Goal: Answer question/provide support: Answer question/provide support

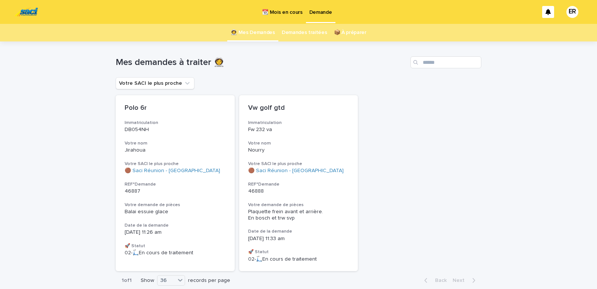
scroll to position [32, 0]
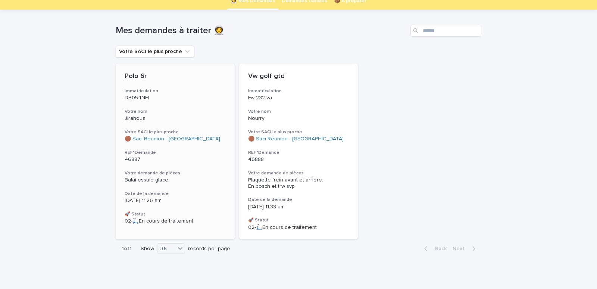
click at [157, 104] on div "Polo 6r Immatriculation DB054NH Votre nom Jirahoua Votre SACI le plus proche 🟤 …" at bounding box center [175, 148] width 119 height 170
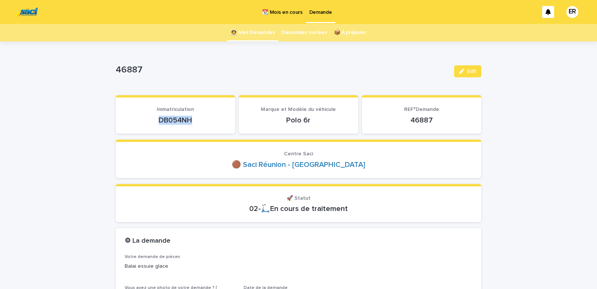
drag, startPoint x: 154, startPoint y: 120, endPoint x: 197, endPoint y: 119, distance: 42.2
click at [197, 119] on p "DB054NH" at bounding box center [175, 120] width 101 height 9
copy p "DB054NH"
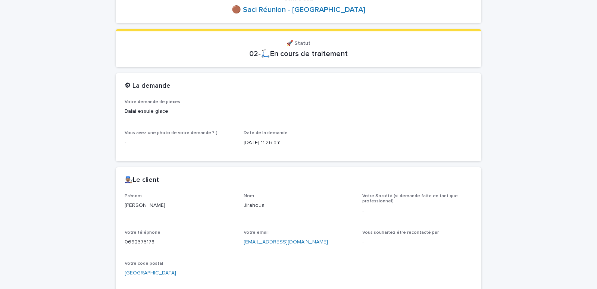
scroll to position [159, 0]
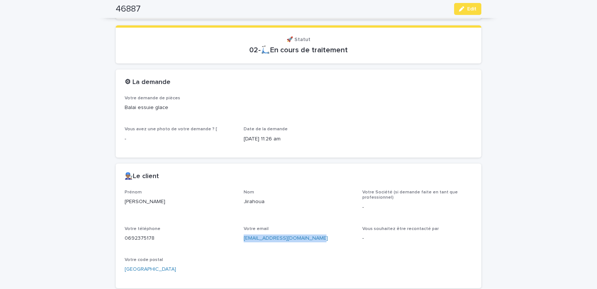
drag, startPoint x: 251, startPoint y: 242, endPoint x: 308, endPoint y: 239, distance: 56.7
click at [308, 239] on div "Prénom [PERSON_NAME] Votre Société (si demande faite en tant que professionnel)…" at bounding box center [299, 234] width 348 height 90
copy link "[EMAIL_ADDRESS][DOMAIN_NAME]"
click at [460, 10] on icon "button" at bounding box center [461, 8] width 5 height 5
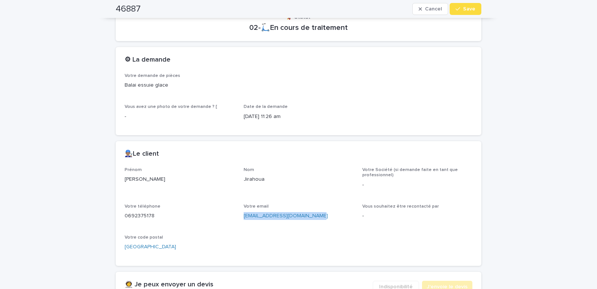
scroll to position [339, 0]
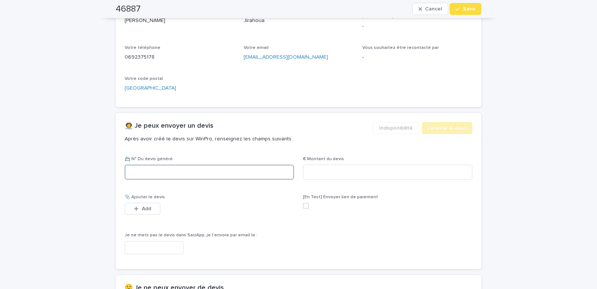
drag, startPoint x: 191, startPoint y: 167, endPoint x: 188, endPoint y: 171, distance: 4.8
click at [191, 168] on input at bounding box center [209, 171] width 169 height 15
type input "********"
click at [327, 167] on input at bounding box center [387, 171] width 169 height 15
type input "*****"
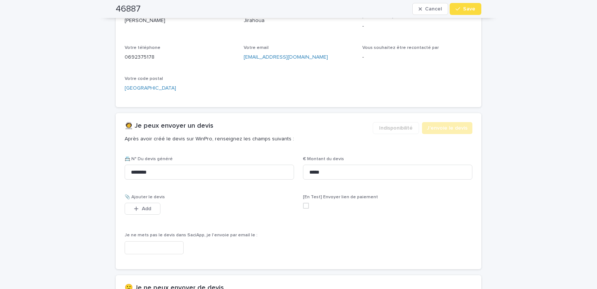
scroll to position [435, 0]
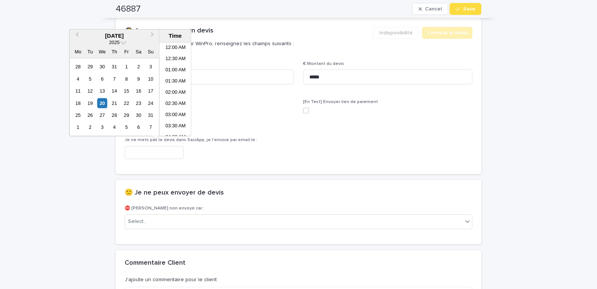
click at [138, 147] on input "text" at bounding box center [154, 152] width 59 height 13
click at [170, 88] on li "12:00 PM" at bounding box center [176, 89] width 32 height 11
type input "**********"
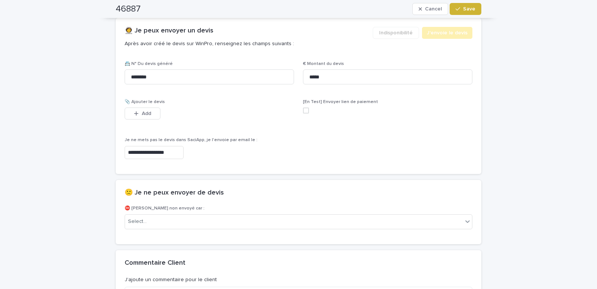
click at [457, 9] on icon "button" at bounding box center [457, 8] width 4 height 5
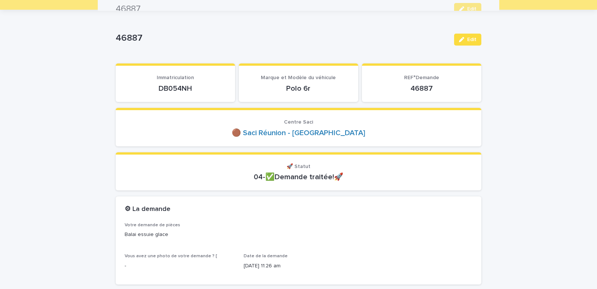
scroll to position [0, 0]
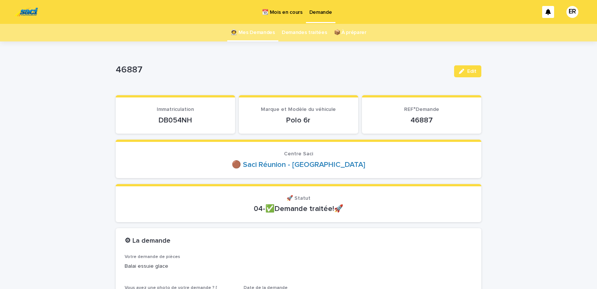
click at [257, 33] on link "👩‍🚀 Mes Demandes" at bounding box center [252, 33] width 44 height 18
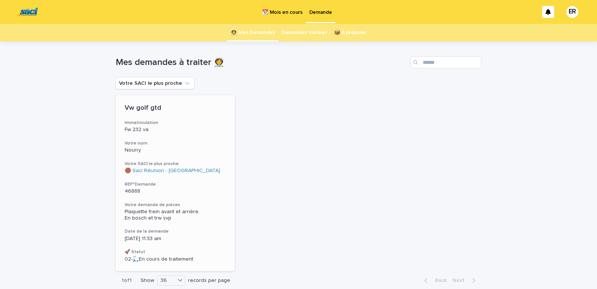
click at [153, 126] on div "Fw 232 va" at bounding box center [175, 129] width 101 height 8
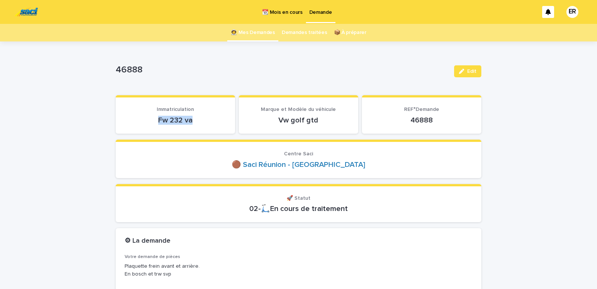
drag, startPoint x: 154, startPoint y: 122, endPoint x: 193, endPoint y: 118, distance: 39.0
click at [193, 118] on p "Fw 232 va" at bounding box center [175, 120] width 101 height 9
copy p "Fw 232 va"
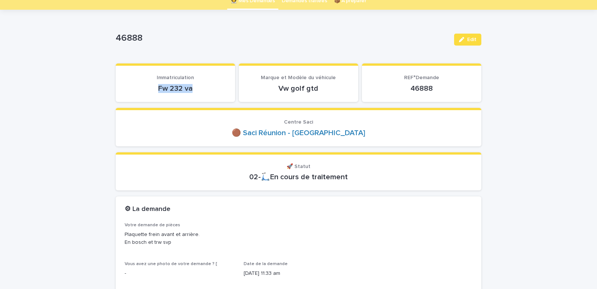
scroll to position [159, 0]
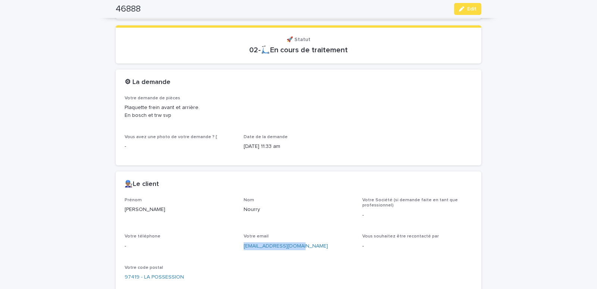
drag, startPoint x: 237, startPoint y: 249, endPoint x: 295, endPoint y: 251, distance: 57.8
click at [295, 251] on div "Prénom [PERSON_NAME] Nom Nourry Votre Société (si demande faite en tant que pro…" at bounding box center [299, 242] width 348 height 90
copy link "[EMAIL_ADDRESS][DOMAIN_NAME]"
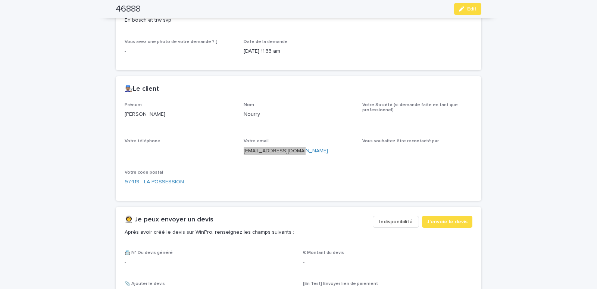
scroll to position [95, 0]
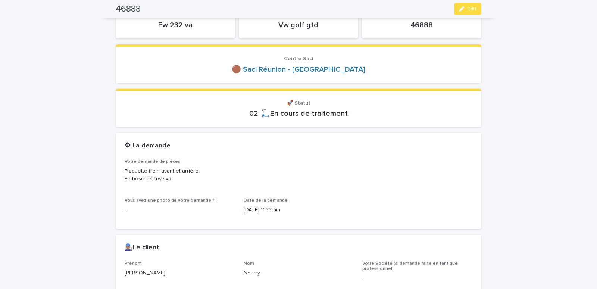
click at [454, 11] on button "Edit" at bounding box center [467, 9] width 27 height 12
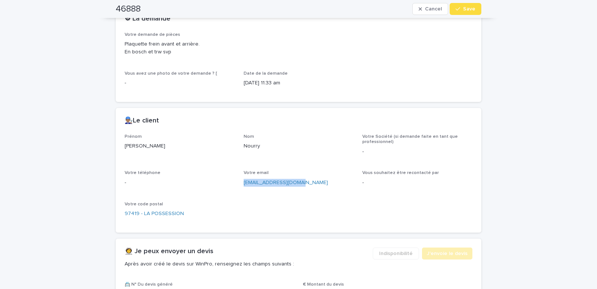
scroll to position [349, 0]
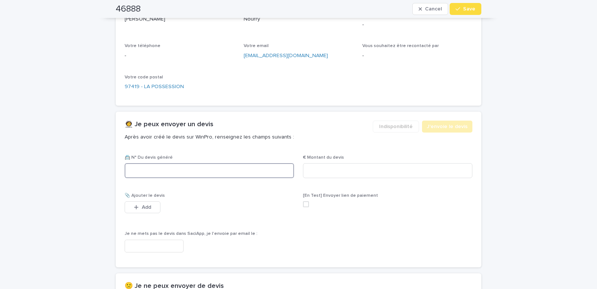
click at [173, 171] on input at bounding box center [209, 170] width 169 height 15
paste input "********"
type input "********"
click at [317, 175] on input at bounding box center [387, 170] width 169 height 15
type input "******"
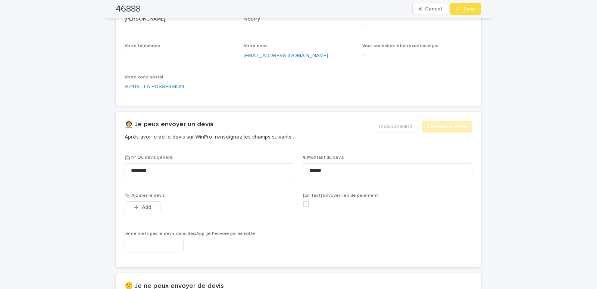
click at [171, 248] on input "text" at bounding box center [154, 245] width 59 height 13
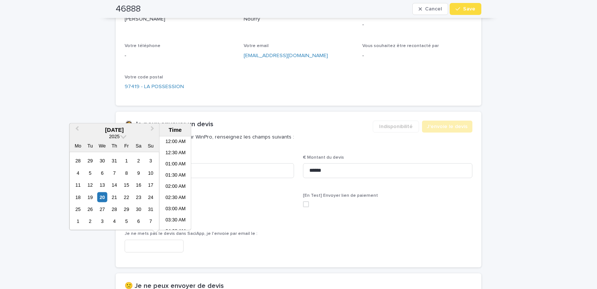
scroll to position [228, 0]
click at [169, 180] on li "12:00 PM" at bounding box center [176, 183] width 32 height 11
type input "**********"
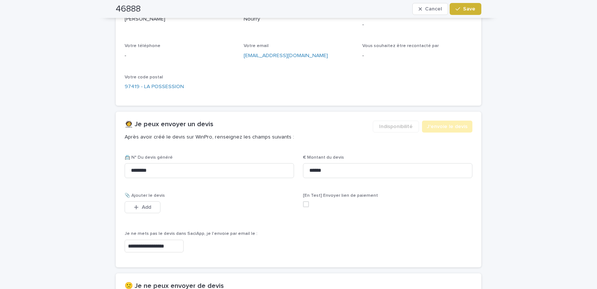
click at [464, 5] on button "Save" at bounding box center [465, 9] width 32 height 12
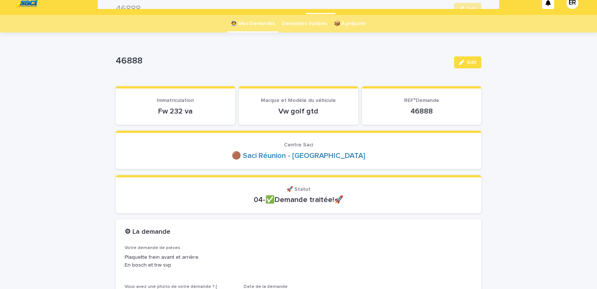
scroll to position [0, 0]
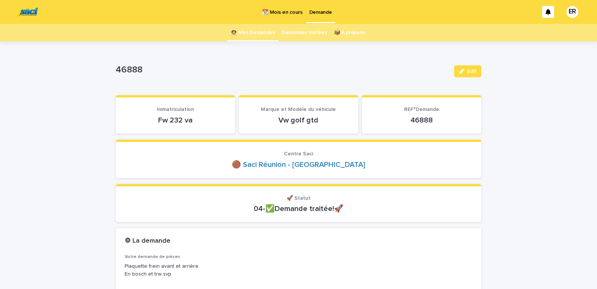
click at [260, 33] on link "👩‍🚀 Mes Demandes" at bounding box center [252, 33] width 44 height 18
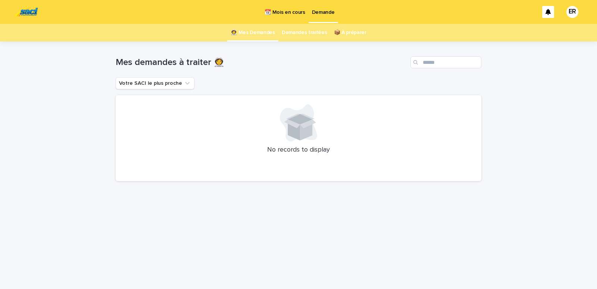
click at [285, 9] on p "📆 Mois en cours" at bounding box center [284, 8] width 40 height 16
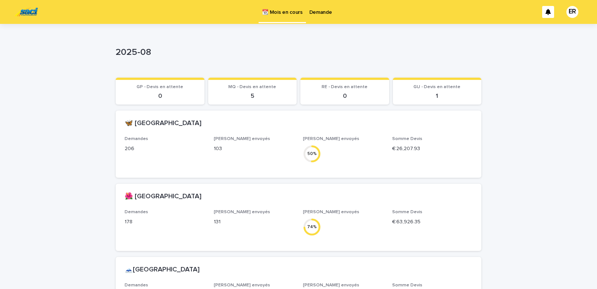
click at [317, 13] on p "Demande" at bounding box center [320, 8] width 23 height 16
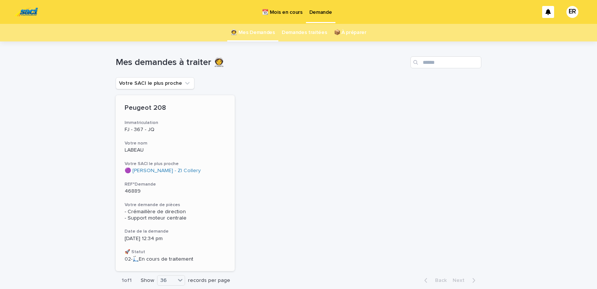
click at [156, 140] on div "Peugeot 208 Immatriculation FJ - 367 - JQ Votre nom LABEAU Votre SACI le plus p…" at bounding box center [175, 183] width 119 height 176
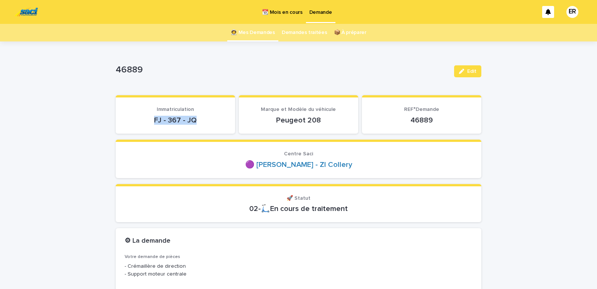
drag, startPoint x: 151, startPoint y: 119, endPoint x: 200, endPoint y: 119, distance: 49.6
click at [199, 119] on p "FJ - 367 - JQ" at bounding box center [175, 120] width 101 height 9
copy p "FJ - 367 - JQ"
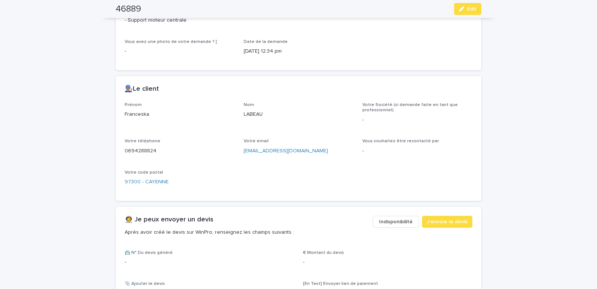
scroll to position [349, 0]
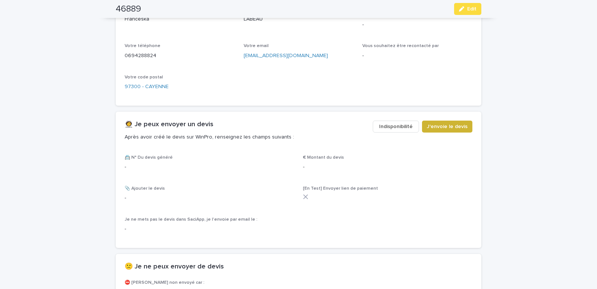
click at [433, 126] on span "J'envoie le devis" at bounding box center [447, 126] width 41 height 7
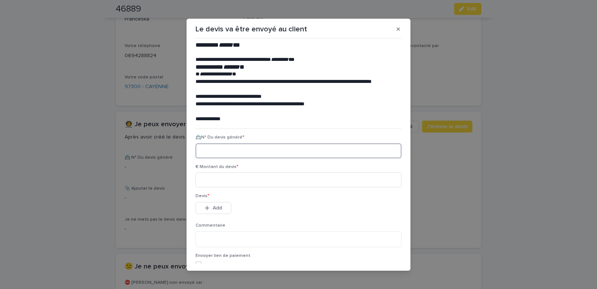
click at [213, 151] on input at bounding box center [298, 150] width 206 height 15
paste input "********"
type input "********"
click at [216, 178] on input at bounding box center [298, 179] width 206 height 15
type input "*****"
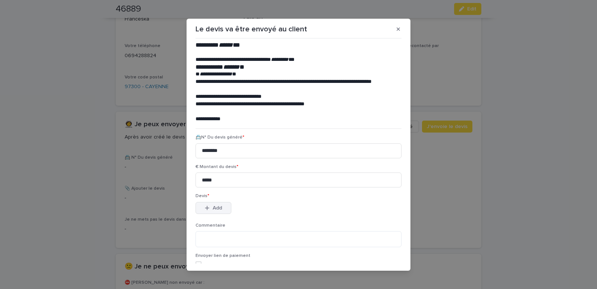
click at [207, 207] on icon "button" at bounding box center [207, 207] width 4 height 5
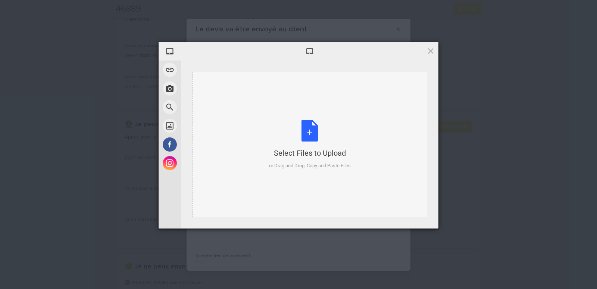
click at [228, 94] on div "Select Files to Upload or Drag and Drop, Copy and Paste Files" at bounding box center [309, 144] width 235 height 145
click at [217, 103] on div "Select Files to Upload or Drag and Drop, Copy and Paste Files" at bounding box center [309, 144] width 235 height 145
click at [358, 85] on div "Select Files to Upload or Drag and Drop, Copy and Paste Files" at bounding box center [309, 144] width 235 height 145
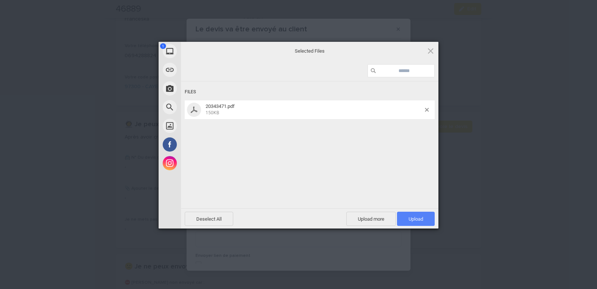
click at [428, 216] on span "Upload 1" at bounding box center [416, 218] width 38 height 14
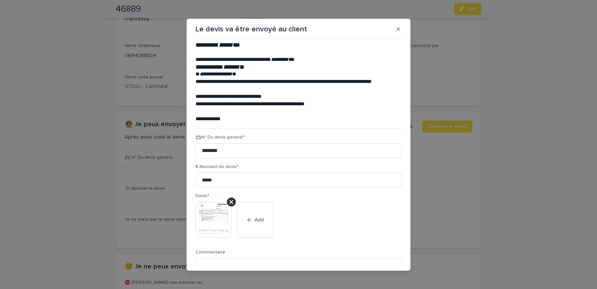
click at [213, 214] on img at bounding box center [213, 220] width 36 height 36
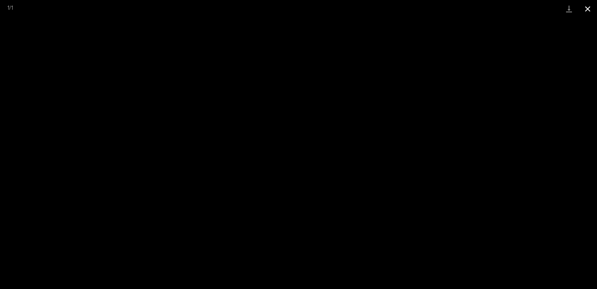
click at [586, 7] on button "Close gallery" at bounding box center [587, 9] width 19 height 18
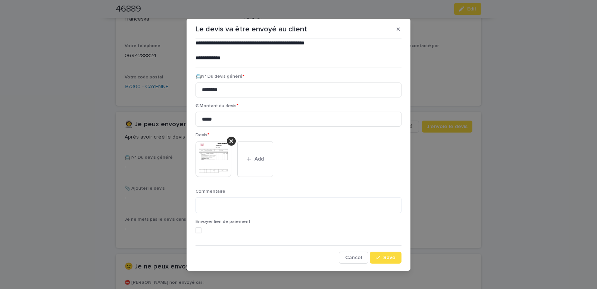
scroll to position [4, 0]
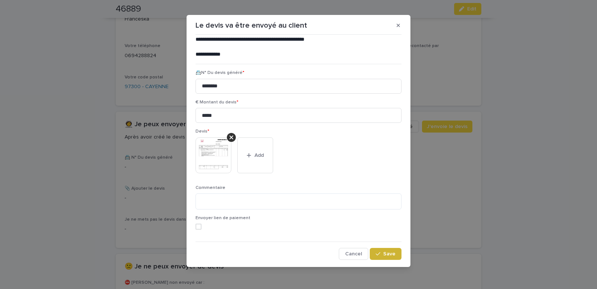
click at [383, 253] on span "Save" at bounding box center [389, 253] width 12 height 5
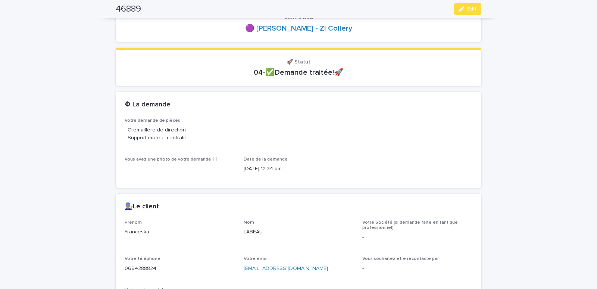
scroll to position [0, 0]
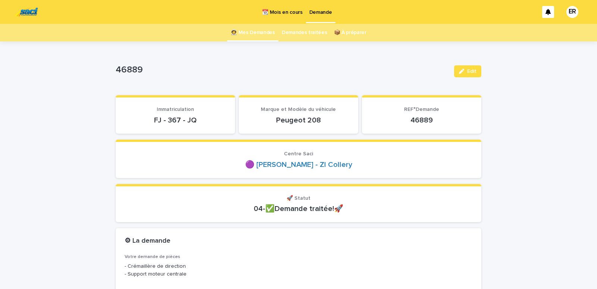
click at [244, 31] on link "👩‍🚀 Mes Demandes" at bounding box center [252, 33] width 44 height 18
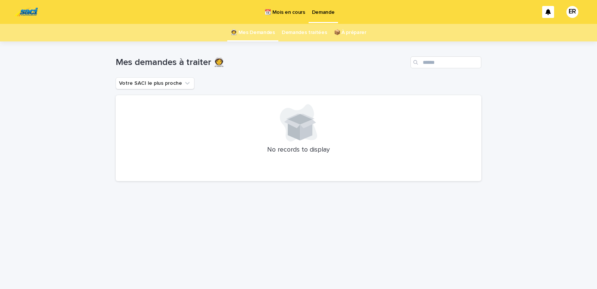
click at [286, 12] on p "📆 Mois en cours" at bounding box center [284, 8] width 40 height 16
